Goal: Information Seeking & Learning: Check status

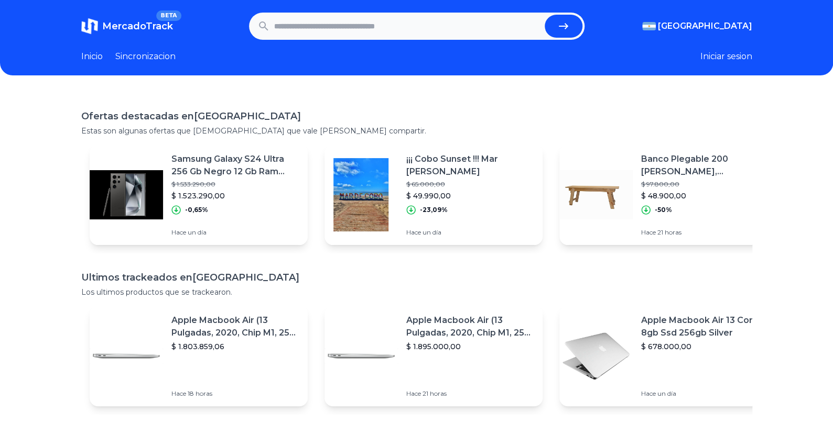
click at [466, 32] on input "text" at bounding box center [407, 26] width 266 height 23
type input "*"
type input "**********"
click at [544, 15] on button "submit" at bounding box center [563, 26] width 38 height 23
